Goal: Information Seeking & Learning: Understand process/instructions

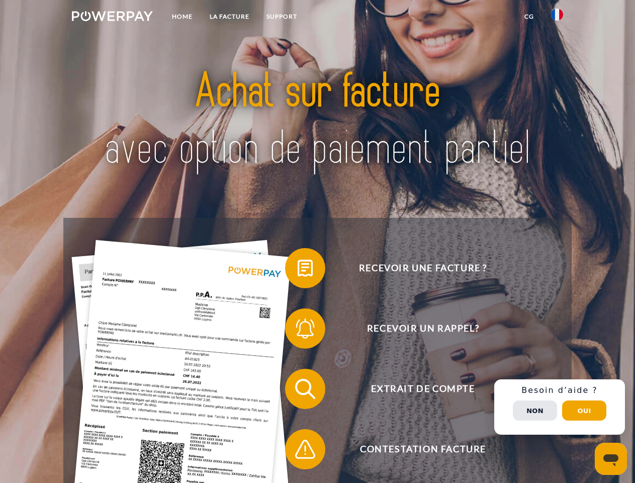
click at [112, 18] on img at bounding box center [112, 16] width 81 height 10
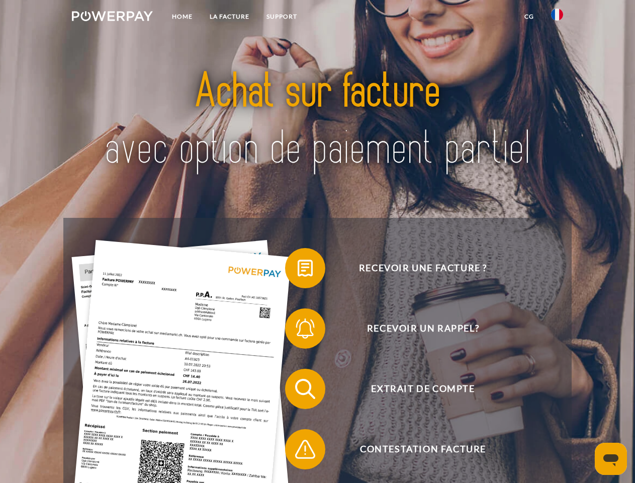
click at [557, 18] on img at bounding box center [557, 15] width 12 height 12
click at [529, 17] on link "CG" at bounding box center [529, 17] width 27 height 18
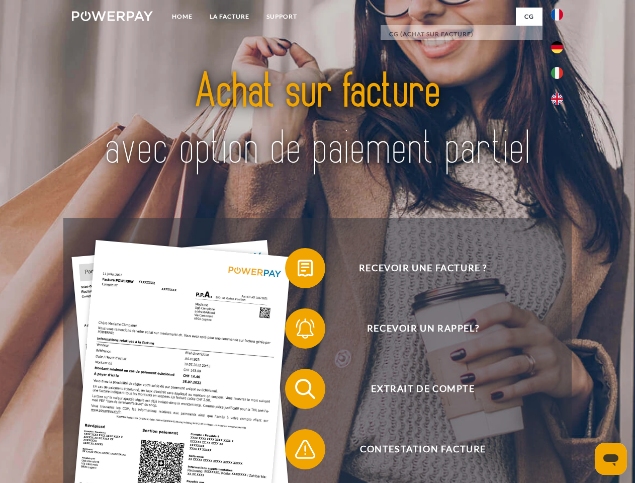
click at [298, 270] on span at bounding box center [290, 268] width 50 height 50
click at [298, 330] on span at bounding box center [290, 328] width 50 height 50
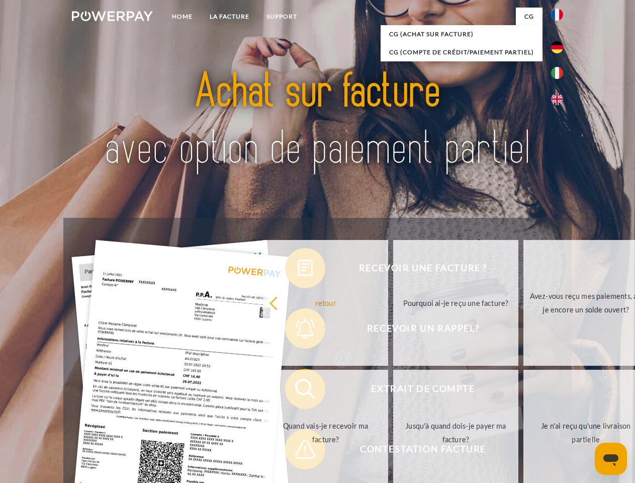
click at [393, 391] on link "Jusqu'à quand dois-je payer ma facture?" at bounding box center [455, 432] width 125 height 126
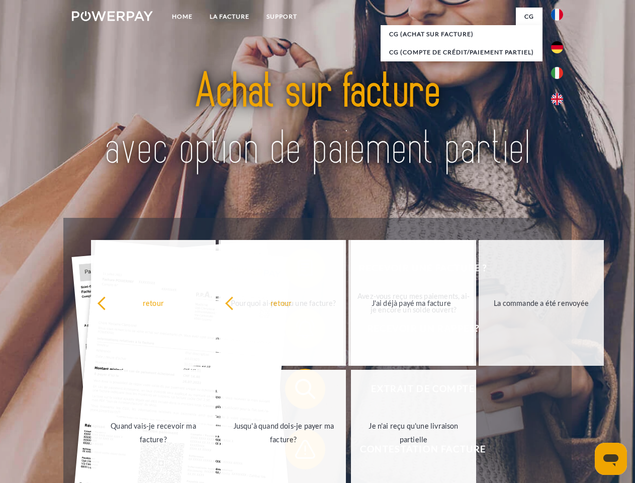
click at [298, 451] on span at bounding box center [290, 449] width 50 height 50
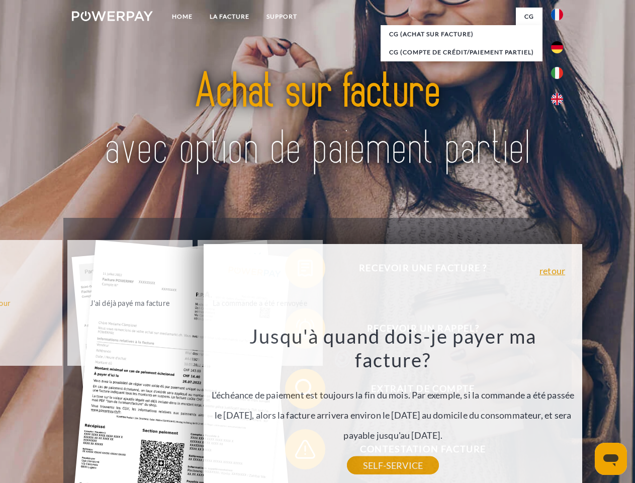
click at [559, 407] on div "Recevoir une facture ? Recevoir un rappel? Extrait de compte retour" at bounding box center [317, 419] width 508 height 402
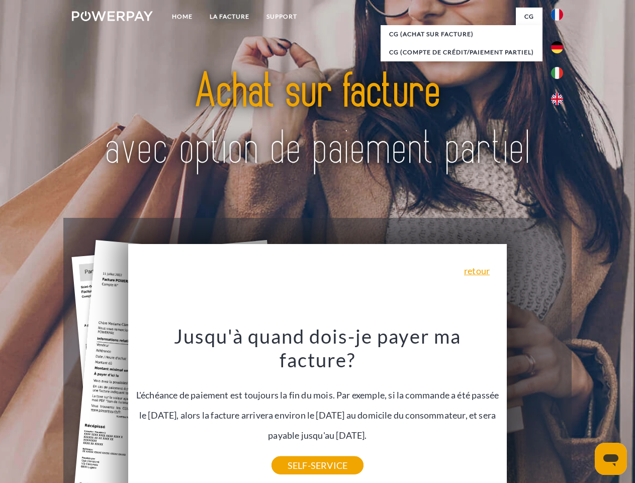
click at [535, 409] on span "Extrait de compte" at bounding box center [423, 388] width 246 height 40
click at [584, 410] on header "Home LA FACTURE Support" at bounding box center [317, 347] width 635 height 694
